Goal: Task Accomplishment & Management: Complete application form

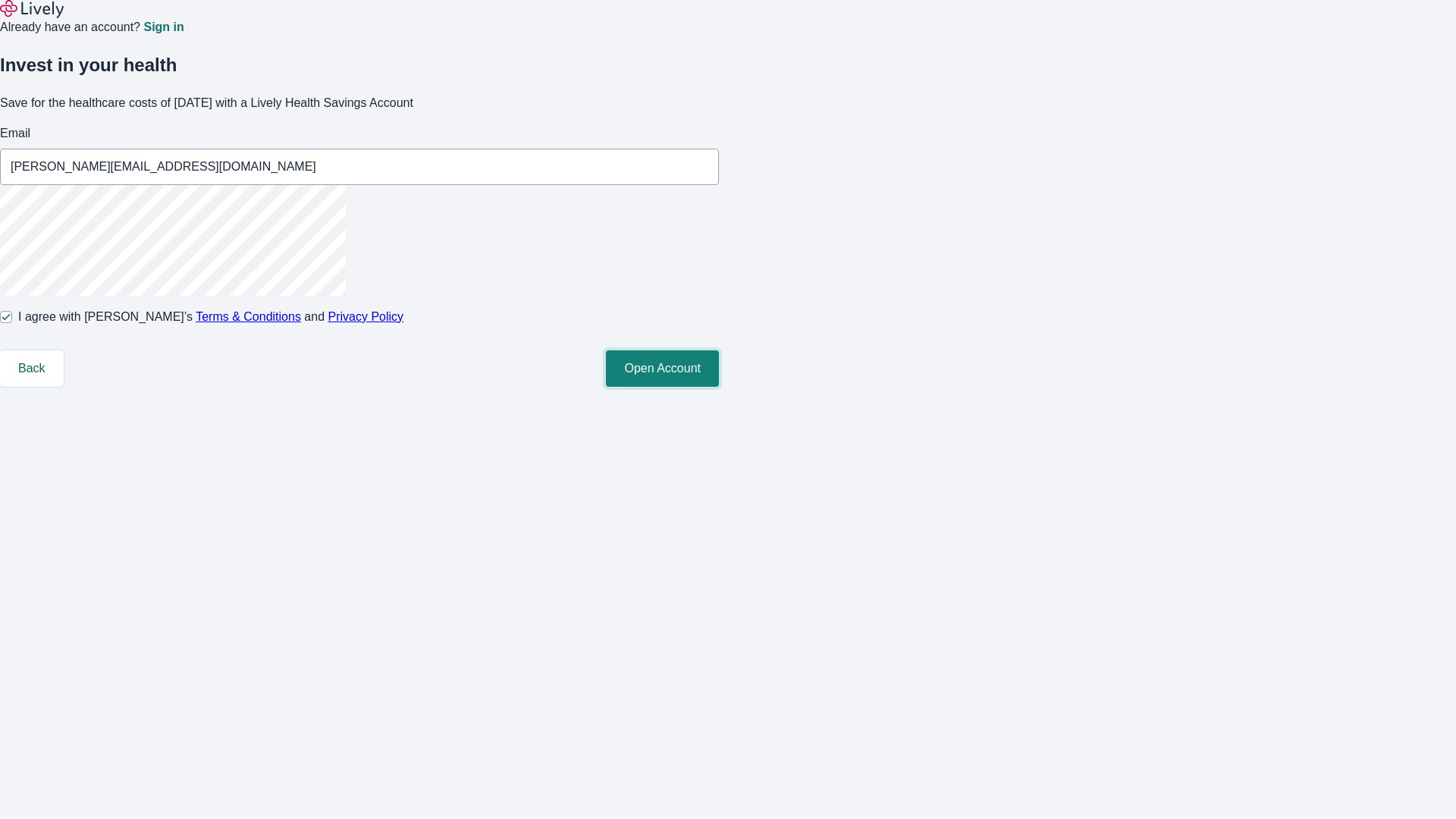
click at [718, 387] on button "Open Account" at bounding box center [662, 368] width 113 height 37
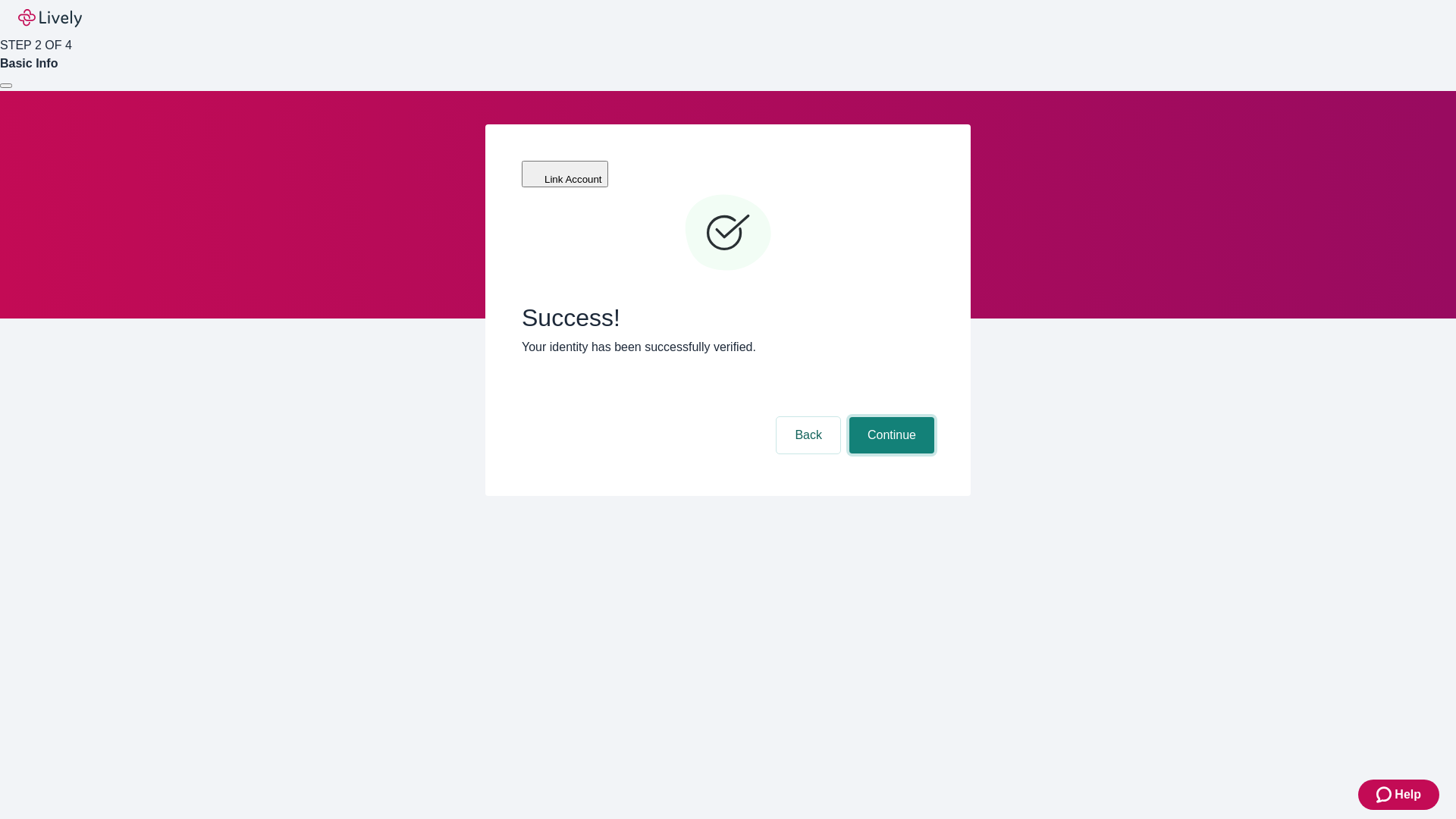
click at [889, 417] on button "Continue" at bounding box center [892, 435] width 85 height 37
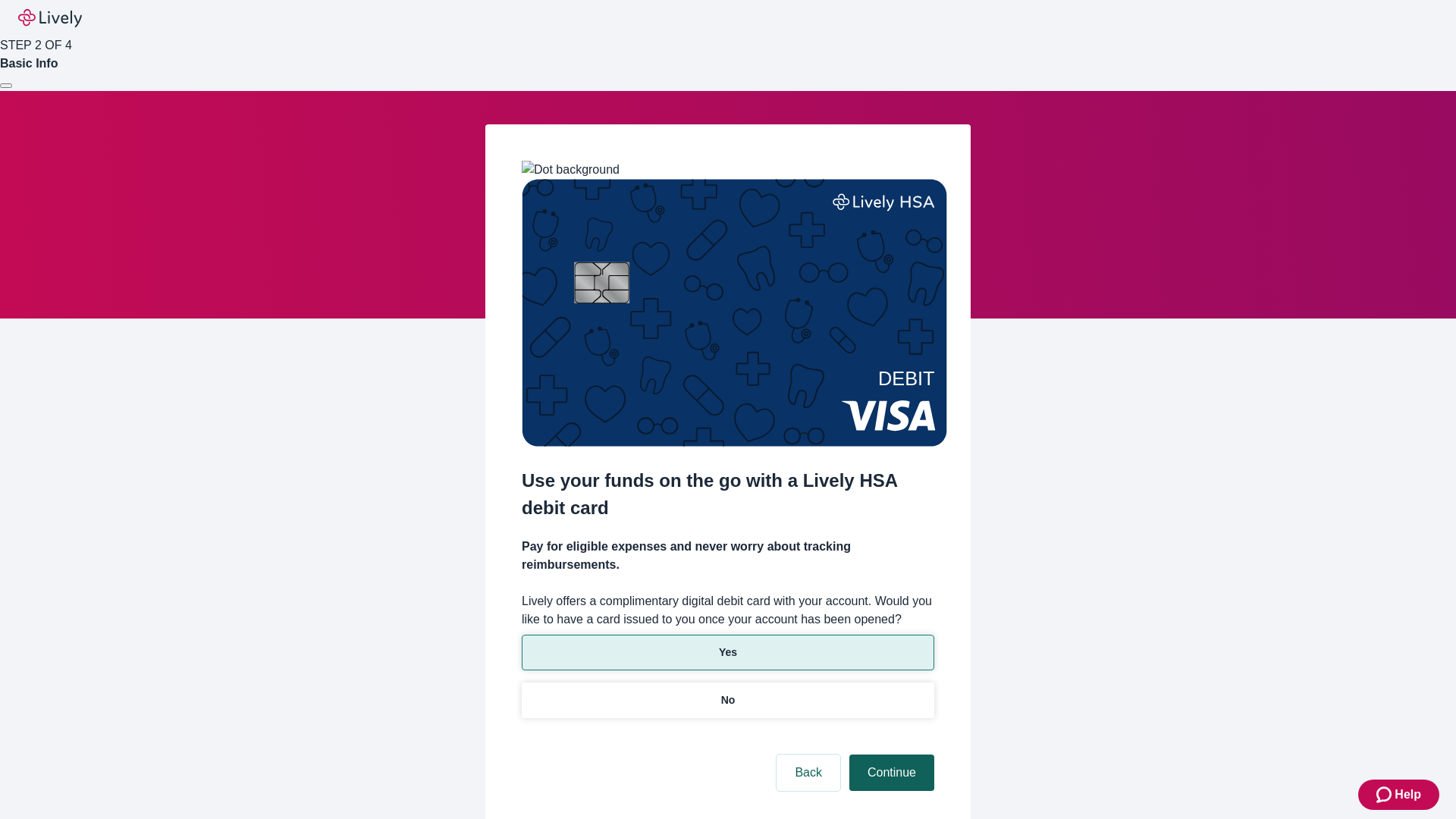
click at [727, 645] on p "Yes" at bounding box center [727, 652] width 18 height 16
click at [889, 754] on button "Continue" at bounding box center [892, 772] width 85 height 37
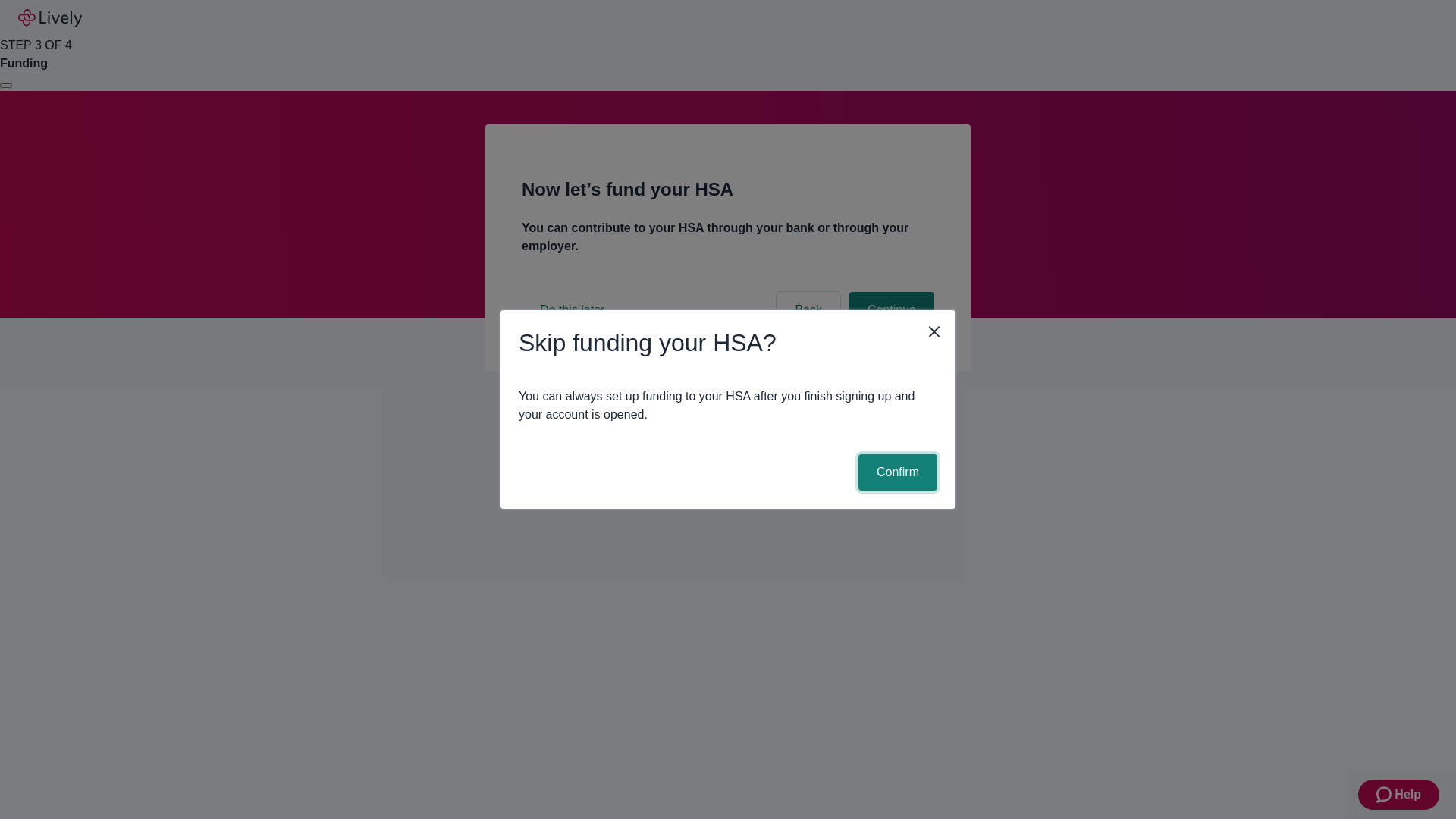
click at [896, 472] on button "Confirm" at bounding box center [897, 472] width 79 height 37
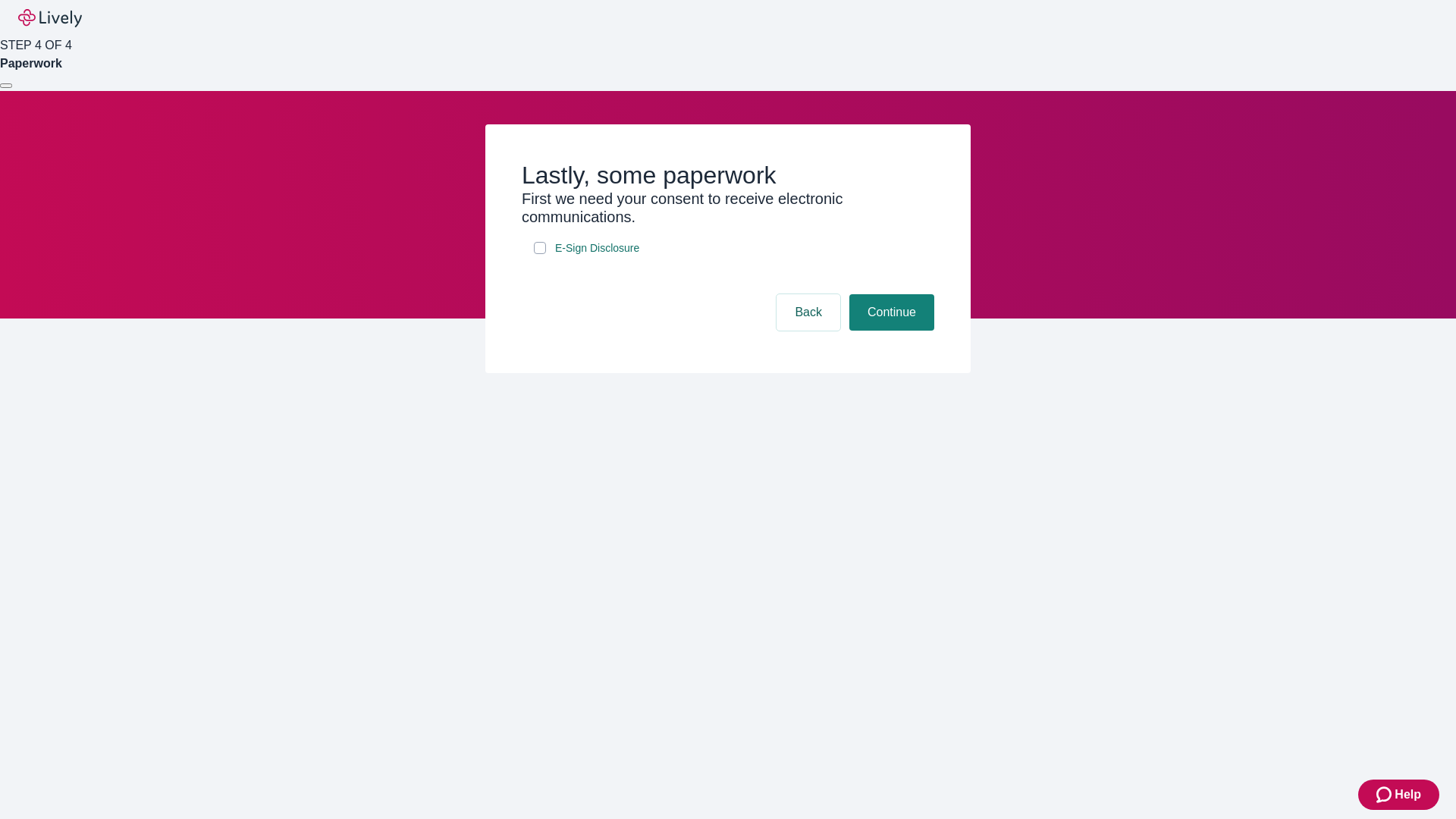
click at [540, 254] on input "E-Sign Disclosure" at bounding box center [540, 247] width 13 height 13
checkbox input "true"
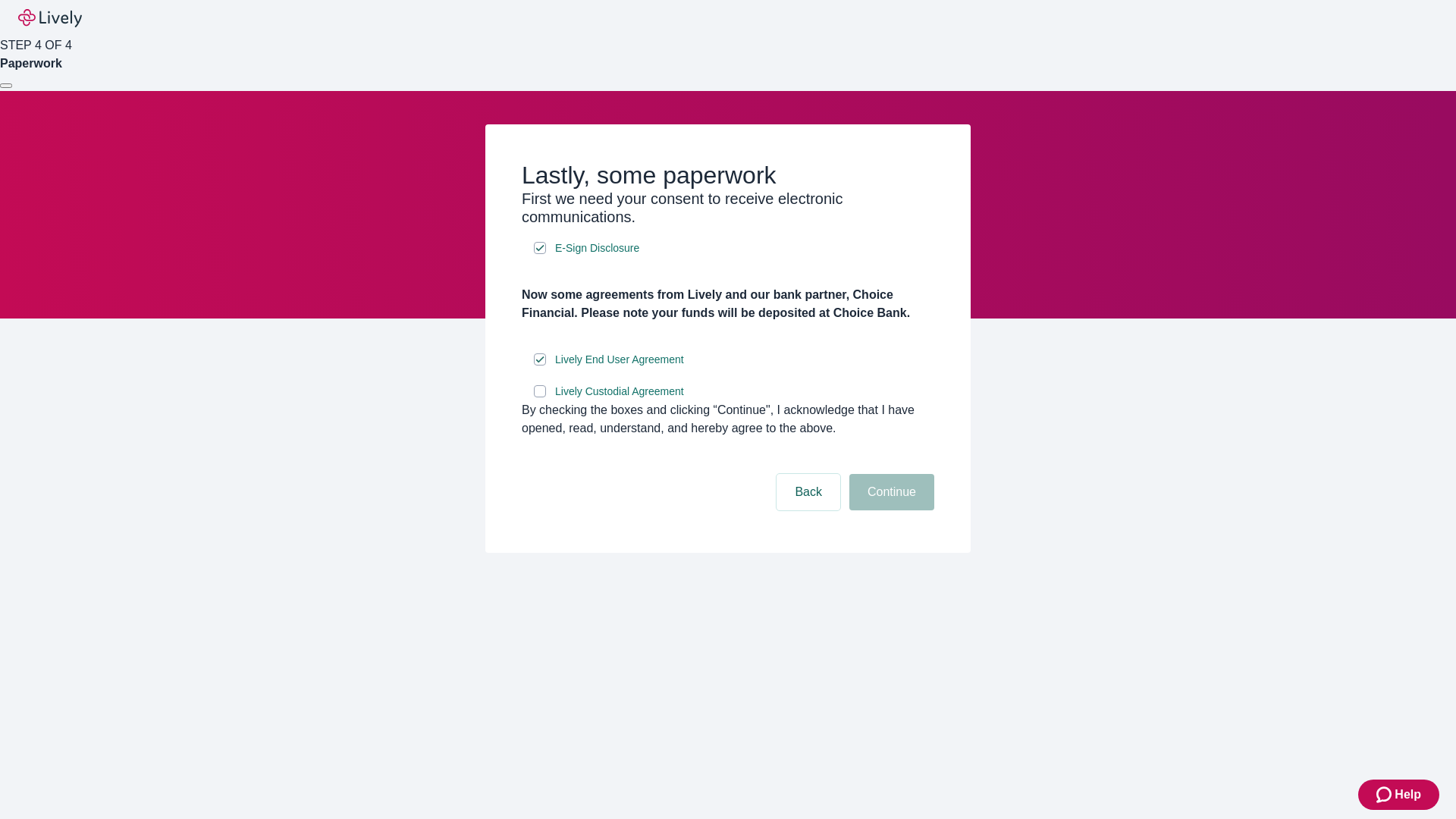
click at [540, 397] on input "Lively Custodial Agreement" at bounding box center [540, 391] width 13 height 13
checkbox input "true"
click at [889, 510] on button "Continue" at bounding box center [892, 492] width 85 height 37
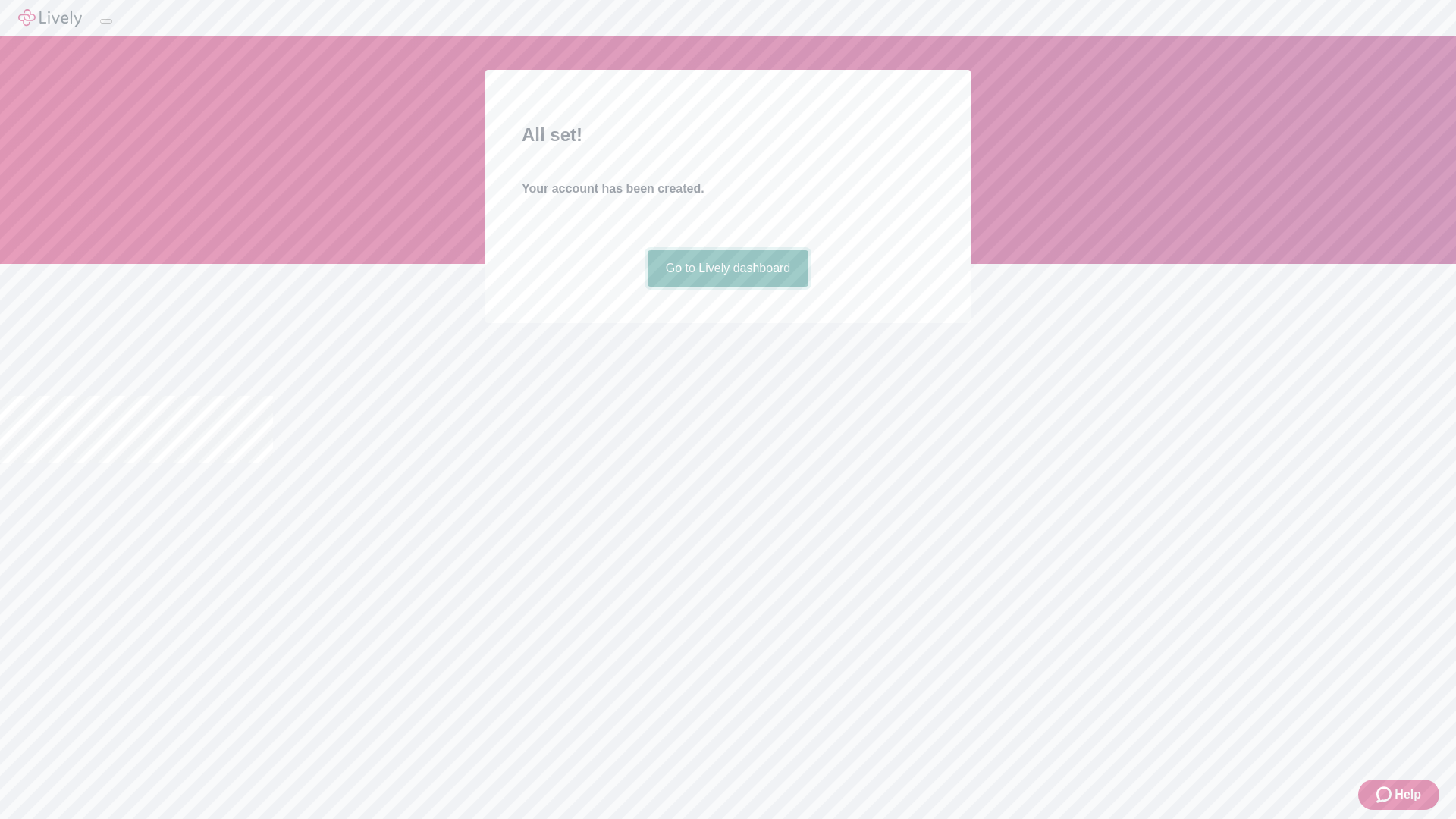
click at [727, 287] on link "Go to Lively dashboard" at bounding box center [728, 268] width 162 height 37
